Goal: Navigation & Orientation: Find specific page/section

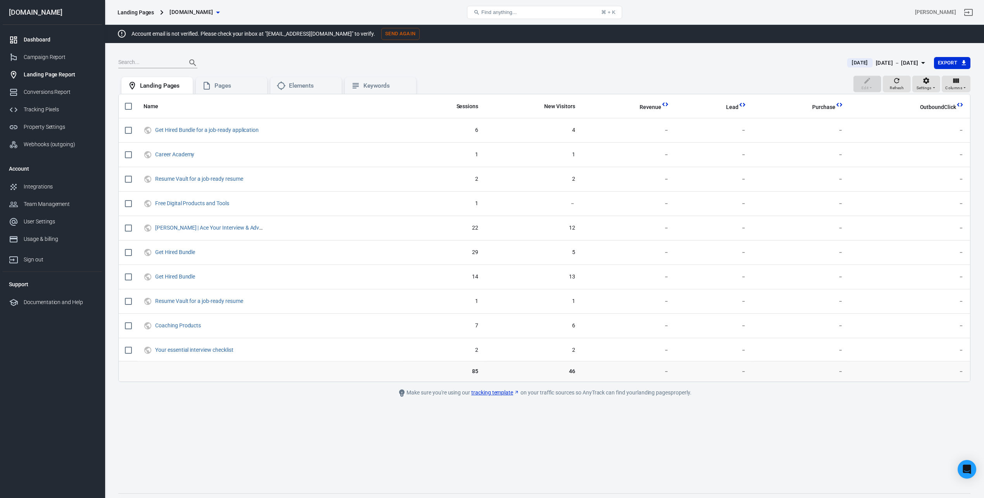
scroll to position [16, 0]
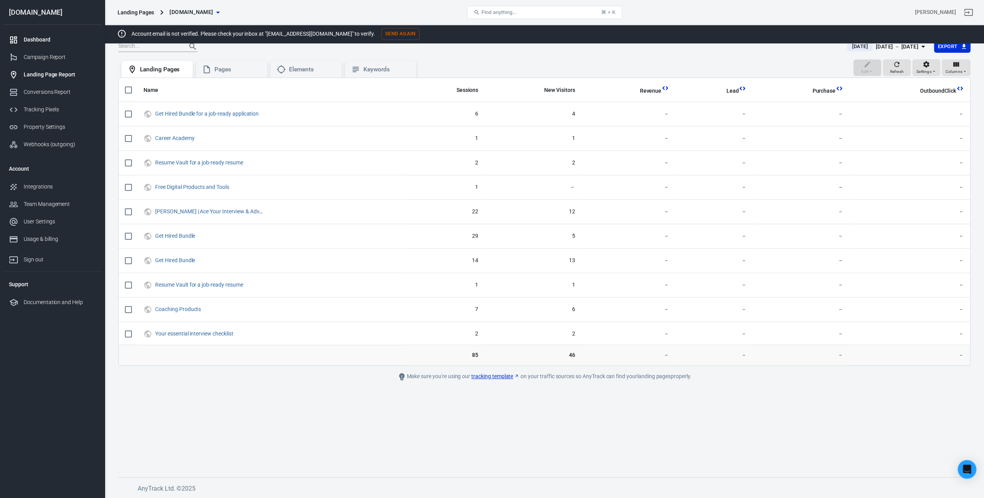
click at [29, 41] on div "Dashboard" at bounding box center [60, 40] width 72 height 8
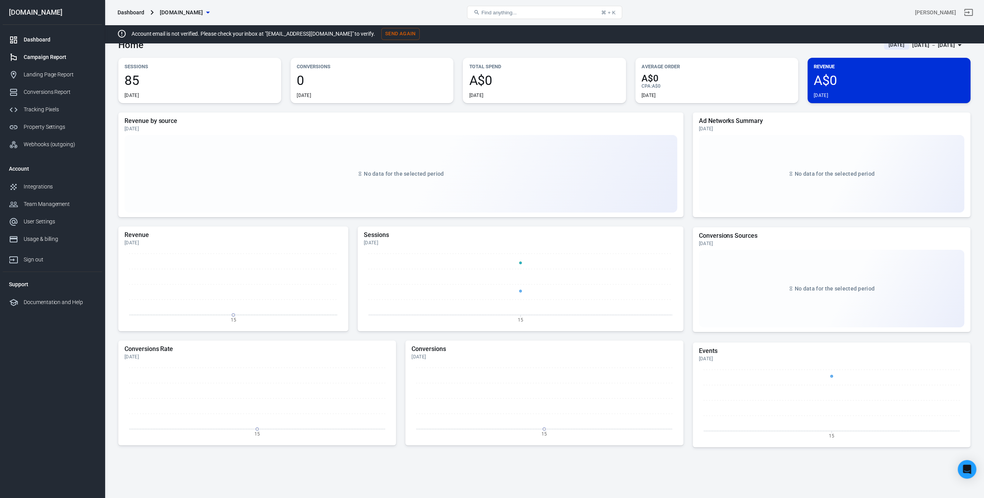
click at [48, 62] on link "Campaign Report" at bounding box center [52, 56] width 99 height 17
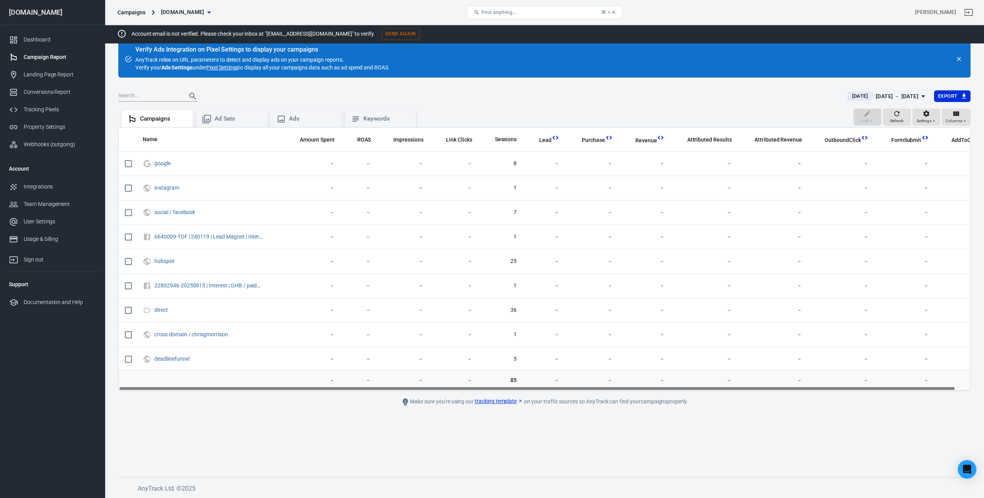
click at [211, 411] on main "Verify Ads Integration on Pixel Settings to display your campaigns AnyTrack rel…" at bounding box center [544, 252] width 852 height 424
click at [55, 76] on div "Landing Page Report" at bounding box center [60, 75] width 72 height 8
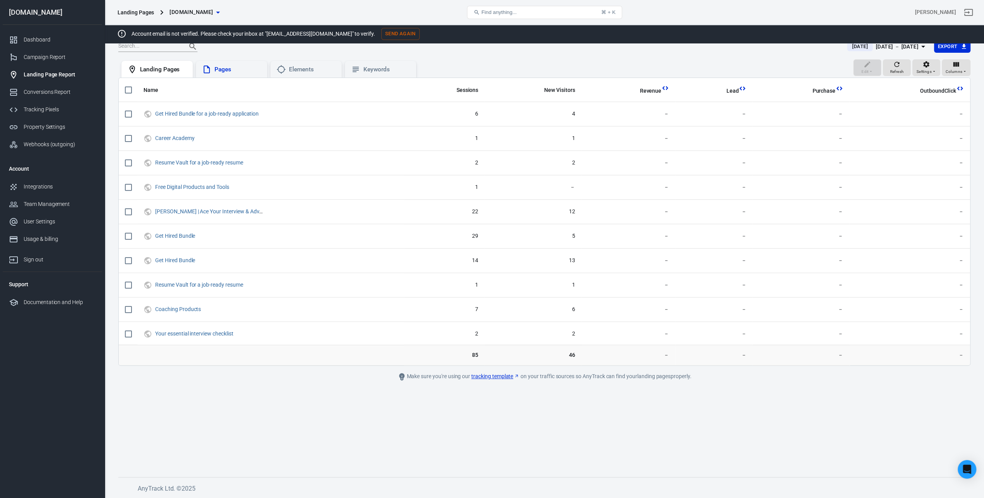
click at [224, 69] on div "Pages" at bounding box center [237, 70] width 47 height 8
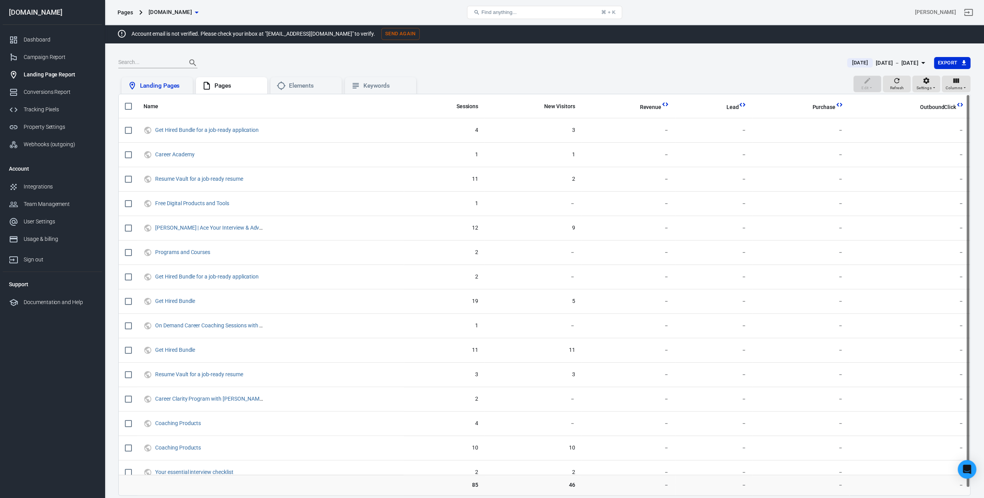
click at [164, 89] on div "Landing Pages" at bounding box center [163, 86] width 47 height 8
